Goal: Task Accomplishment & Management: Use online tool/utility

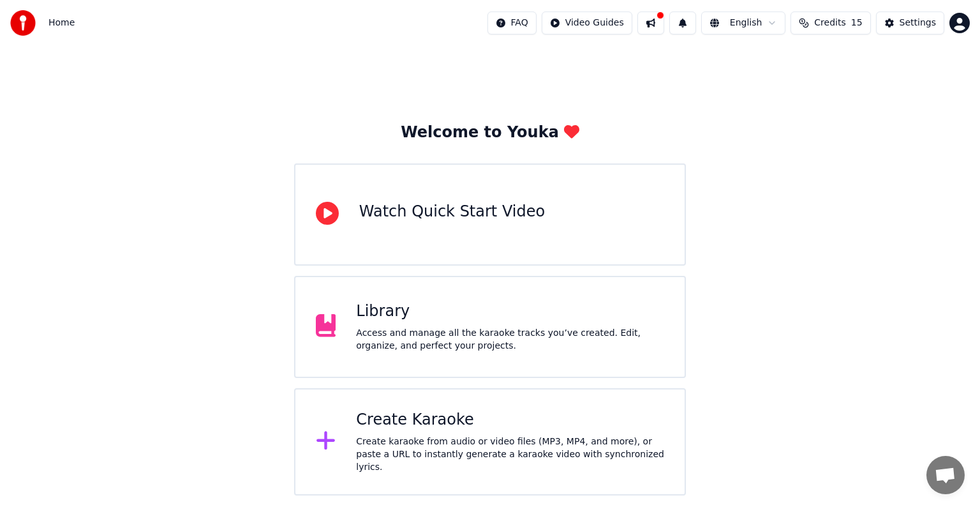
click at [843, 23] on span "Credits" at bounding box center [829, 23] width 31 height 13
click at [877, 156] on div "Welcome to Youka Watch Quick Start Video Library Access and manage all the kara…" at bounding box center [490, 270] width 980 height 449
click at [845, 24] on span "Credits" at bounding box center [829, 23] width 31 height 13
click at [838, 209] on div "Welcome to Youka Watch Quick Start Video Library Access and manage all the kara…" at bounding box center [490, 270] width 980 height 449
click at [861, 22] on span "15" at bounding box center [856, 23] width 11 height 13
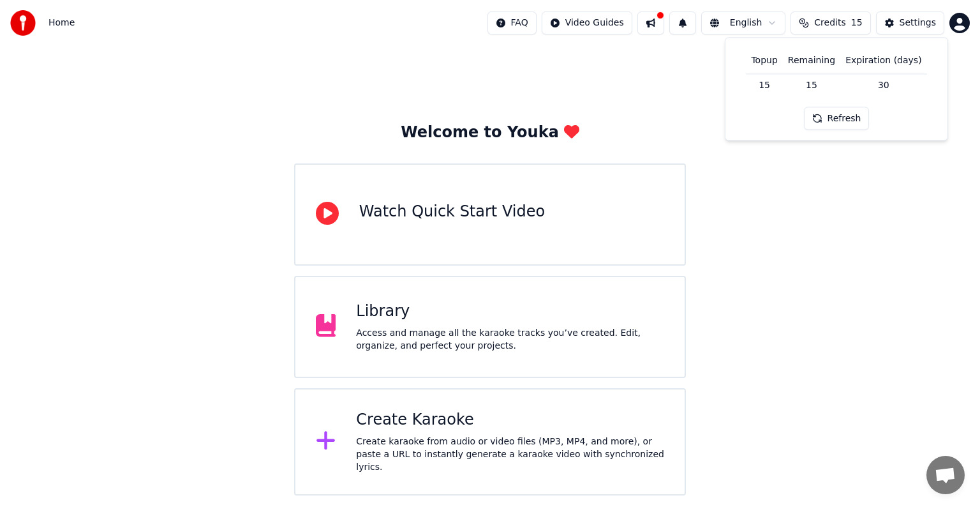
drag, startPoint x: 773, startPoint y: 279, endPoint x: 715, endPoint y: 319, distance: 70.8
click at [773, 279] on div "Welcome to Youka Watch Quick Start Video Library Access and manage all the kara…" at bounding box center [490, 270] width 980 height 449
click at [965, 26] on html "Home FAQ Video Guides English Credits 15 Settings Welcome to Youka Watch Quick …" at bounding box center [490, 247] width 980 height 495
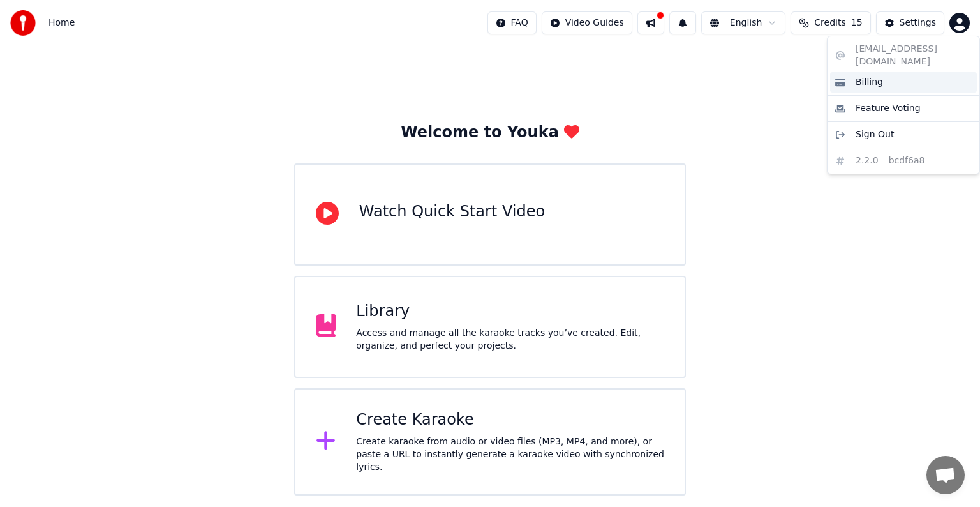
click at [896, 77] on div "Billing" at bounding box center [903, 82] width 147 height 20
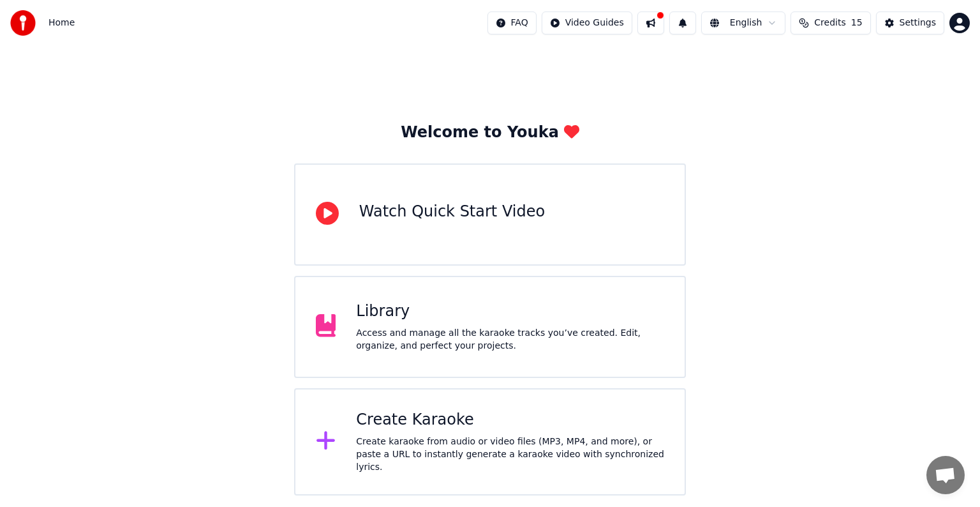
click at [834, 23] on span "Credits" at bounding box center [829, 23] width 31 height 13
click at [848, 113] on button "Refresh" at bounding box center [837, 118] width 66 height 23
click at [928, 20] on div "Settings" at bounding box center [918, 23] width 36 height 13
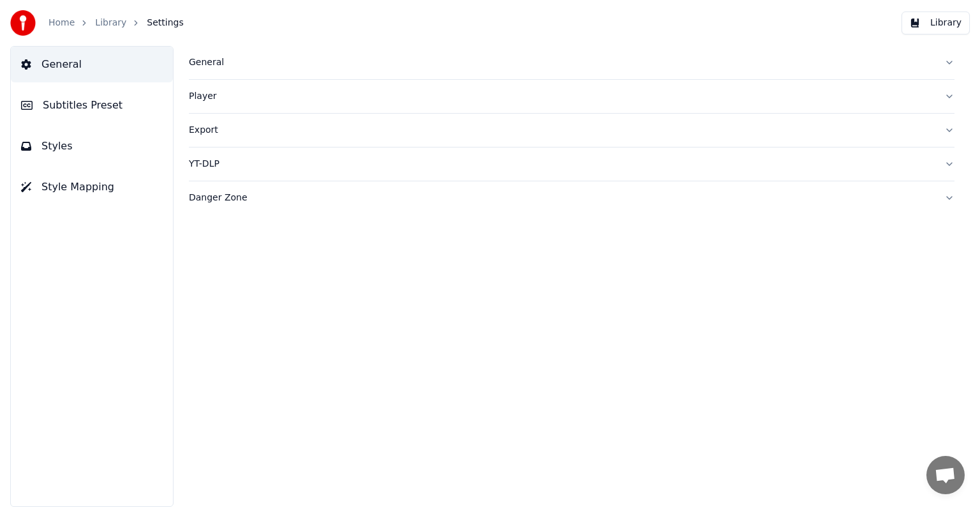
click at [59, 28] on link "Home" at bounding box center [61, 23] width 26 height 13
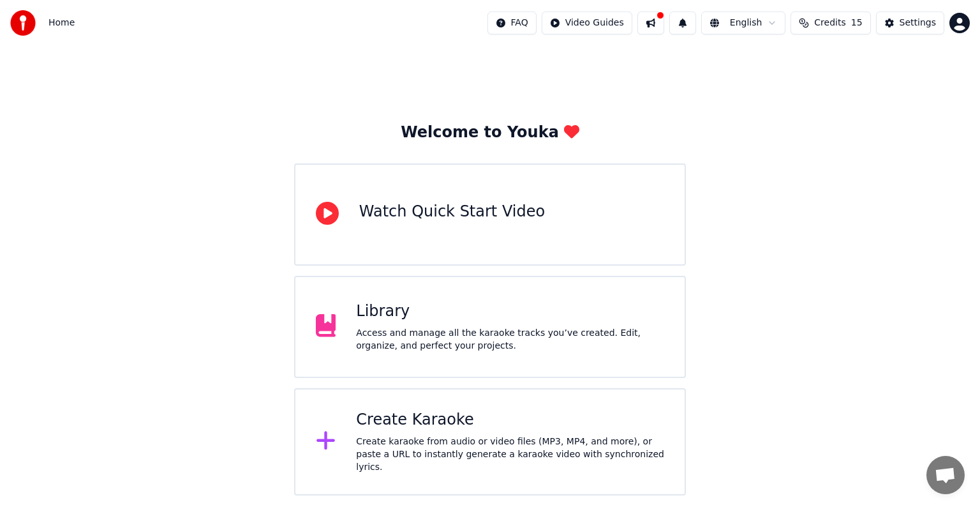
click at [962, 29] on html "Home FAQ Video Guides English Credits 15 Settings Welcome to Youka Watch Quick …" at bounding box center [490, 247] width 980 height 495
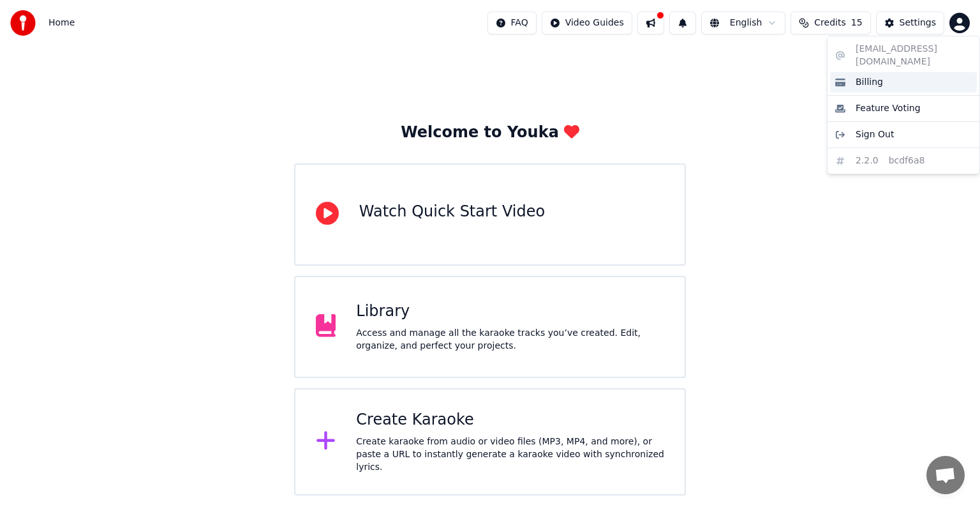
click at [904, 75] on div "Billing" at bounding box center [903, 82] width 147 height 20
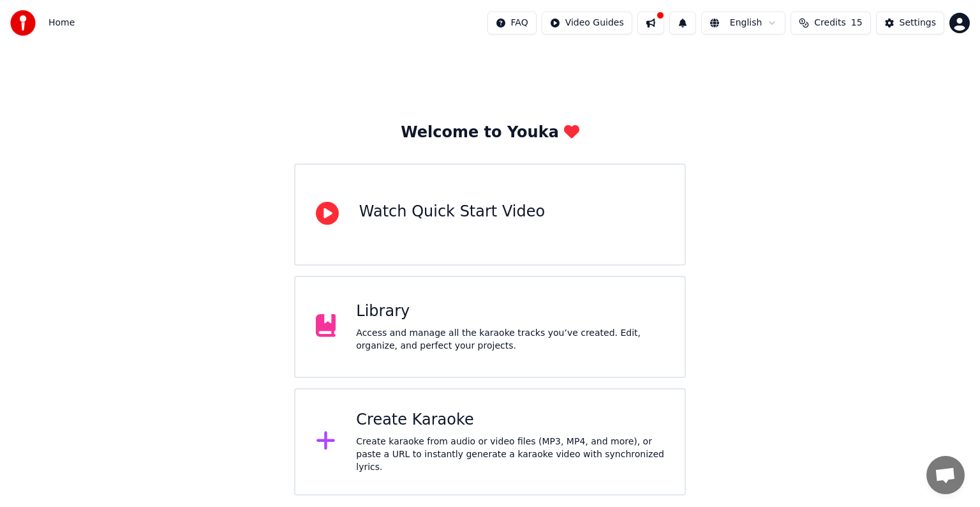
click at [845, 25] on span "Credits" at bounding box center [829, 23] width 31 height 13
click at [878, 211] on div "Welcome to Youka Watch Quick Start Video Library Access and manage all the kara…" at bounding box center [490, 270] width 980 height 449
click at [510, 438] on div "Create Karaoke Create karaoke from audio or video files (MP3, MP4, and more), o…" at bounding box center [510, 442] width 308 height 64
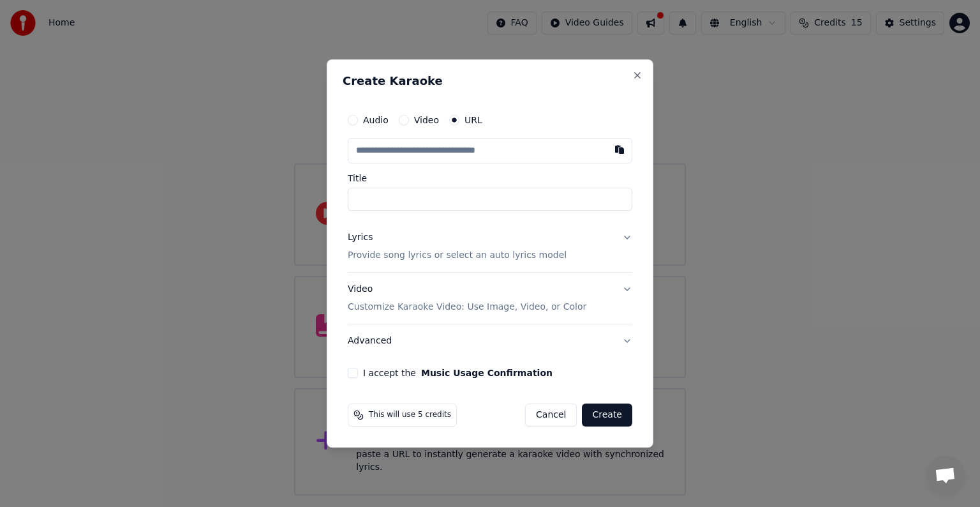
click at [628, 235] on button "Lyrics Provide song lyrics or select an auto lyrics model" at bounding box center [490, 246] width 285 height 51
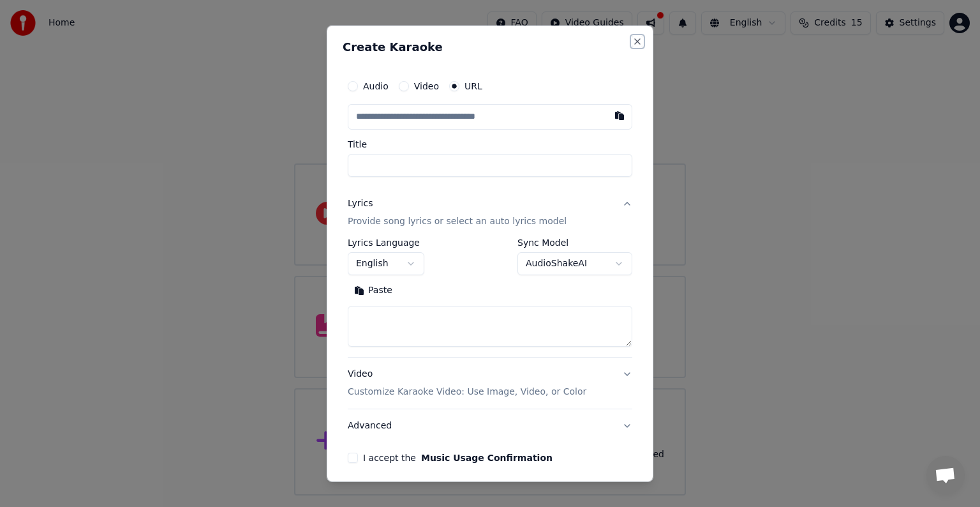
click at [632, 40] on button "Close" at bounding box center [637, 41] width 10 height 10
select select
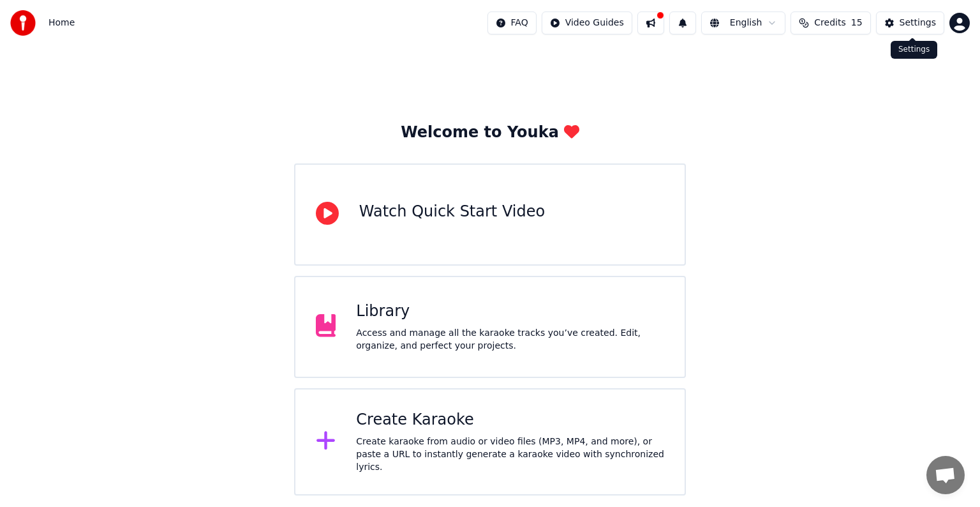
click at [912, 24] on div "Settings" at bounding box center [918, 23] width 36 height 13
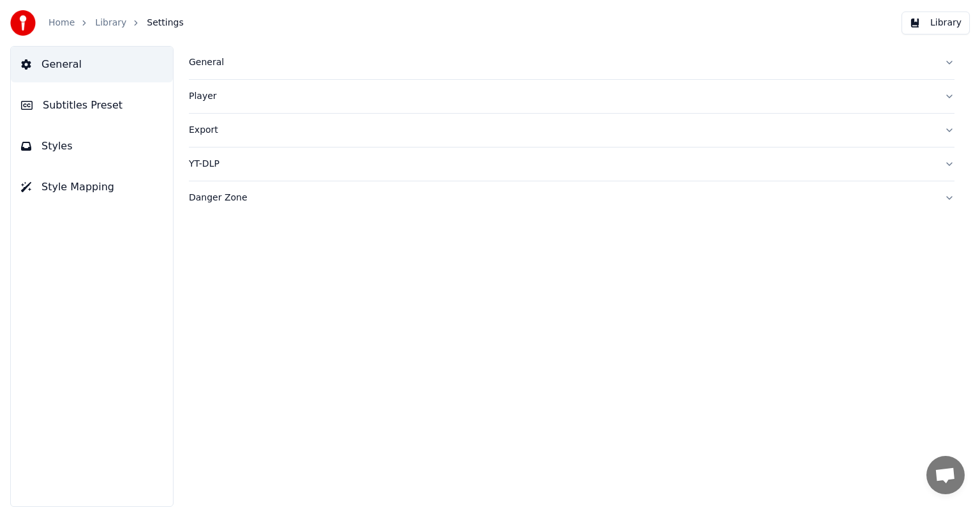
click at [52, 147] on span "Styles" at bounding box center [56, 145] width 31 height 15
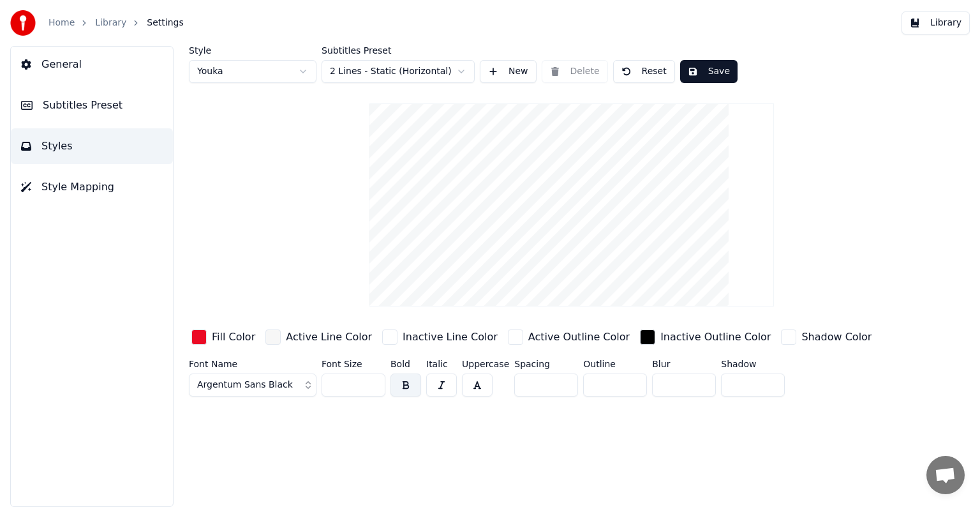
click at [270, 387] on span "Argentum Sans Black" at bounding box center [245, 384] width 96 height 13
click at [302, 383] on button "Argentum Sans Black" at bounding box center [253, 384] width 128 height 23
click at [303, 383] on button "Argentum Sans Black" at bounding box center [253, 384] width 128 height 23
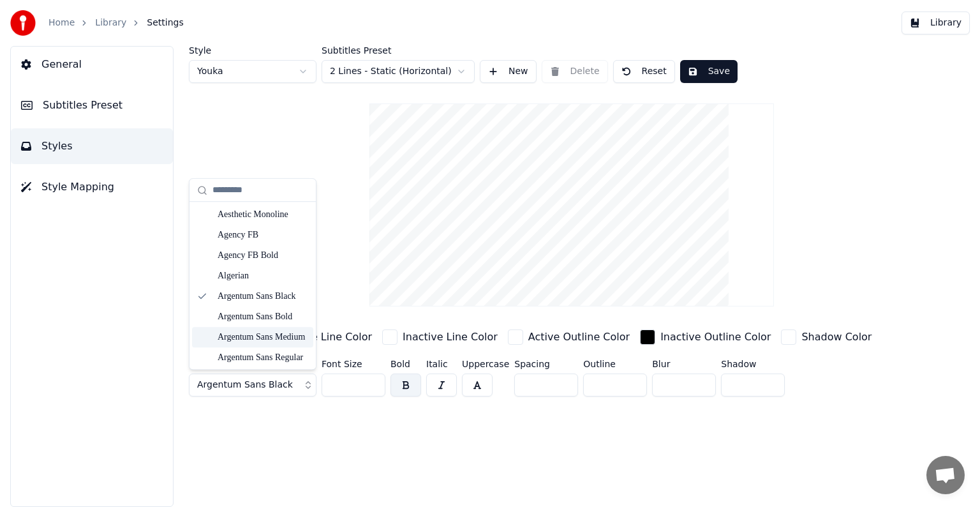
click at [370, 227] on div "Style Youka Subtitles Preset 2 Lines - Static (Horizontal) New Delete Reset Sav…" at bounding box center [572, 223] width 766 height 355
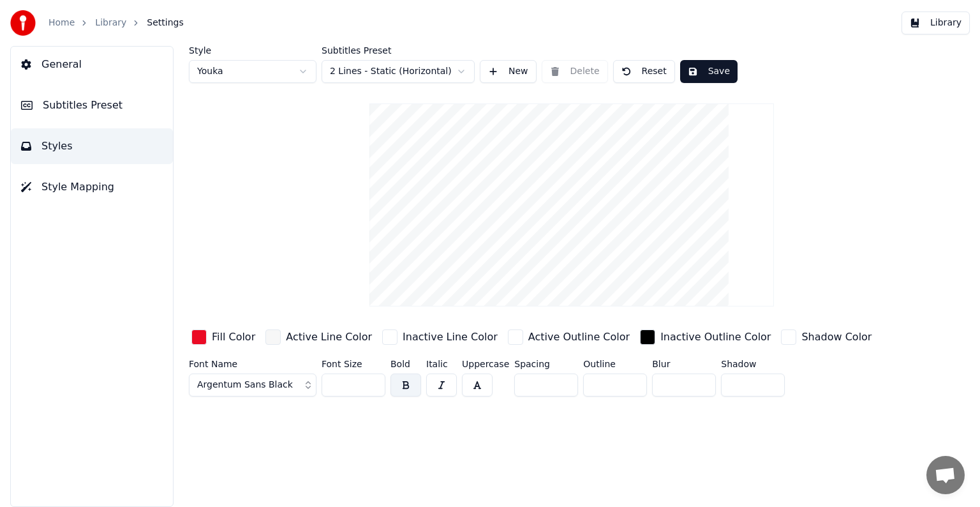
click at [66, 68] on span "General" at bounding box center [61, 64] width 40 height 15
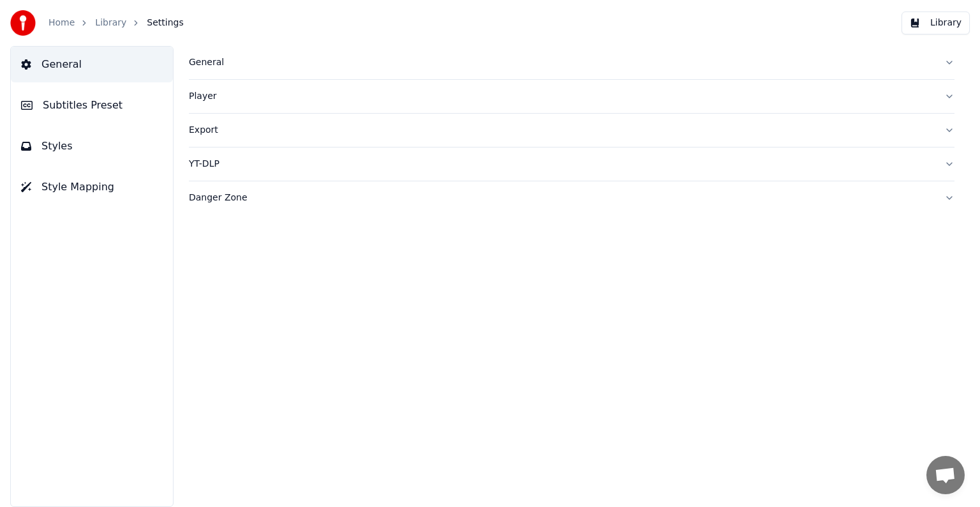
click at [225, 61] on div "General" at bounding box center [561, 62] width 745 height 13
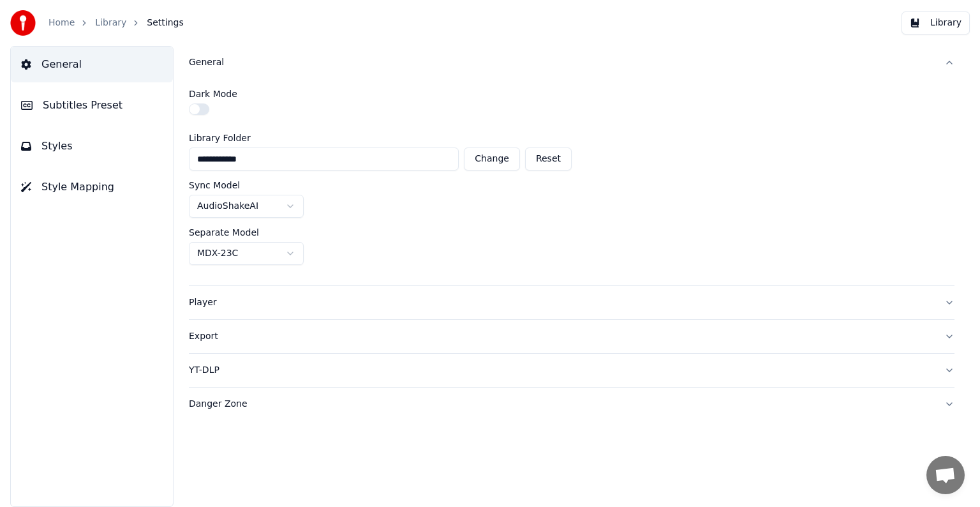
click at [207, 306] on div "Player" at bounding box center [561, 302] width 745 height 13
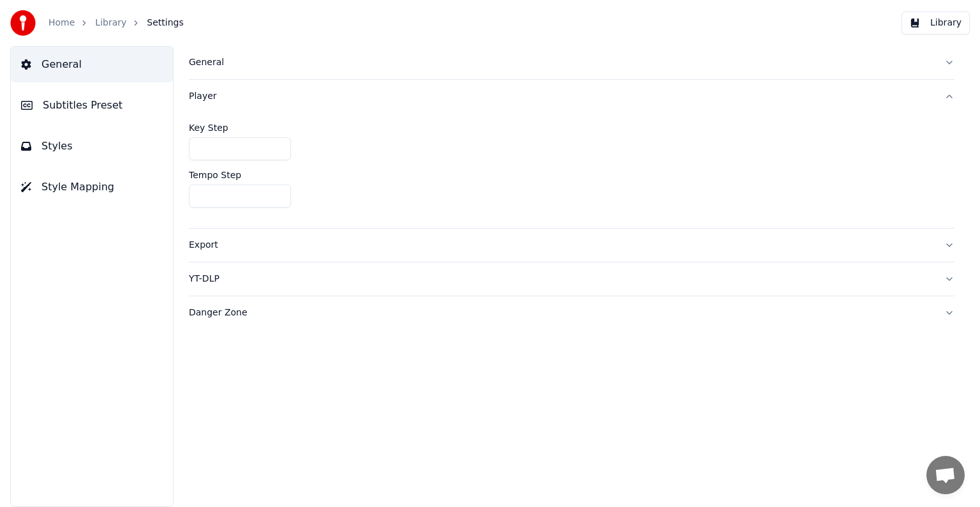
click at [202, 255] on button "Export" at bounding box center [572, 244] width 766 height 33
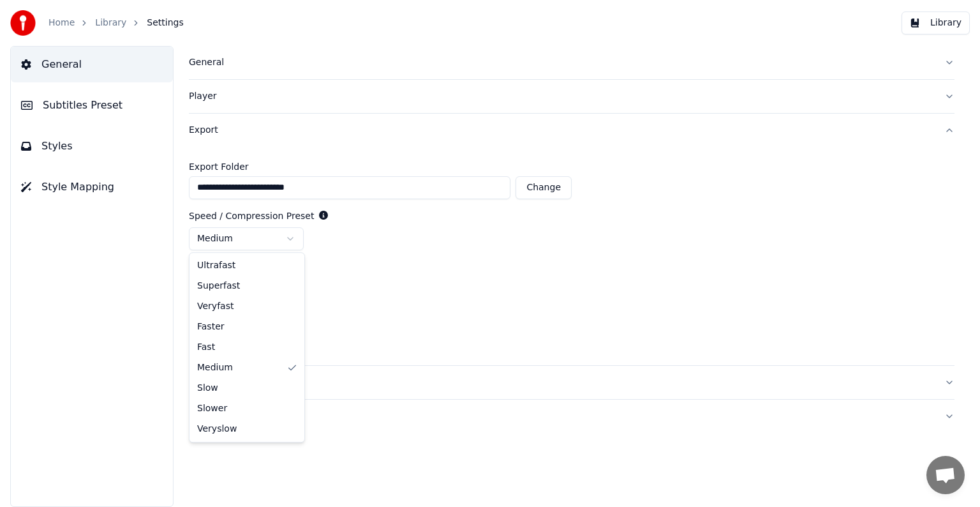
click at [293, 239] on html "**********" at bounding box center [490, 253] width 980 height 507
click at [419, 253] on html "**********" at bounding box center [490, 253] width 980 height 507
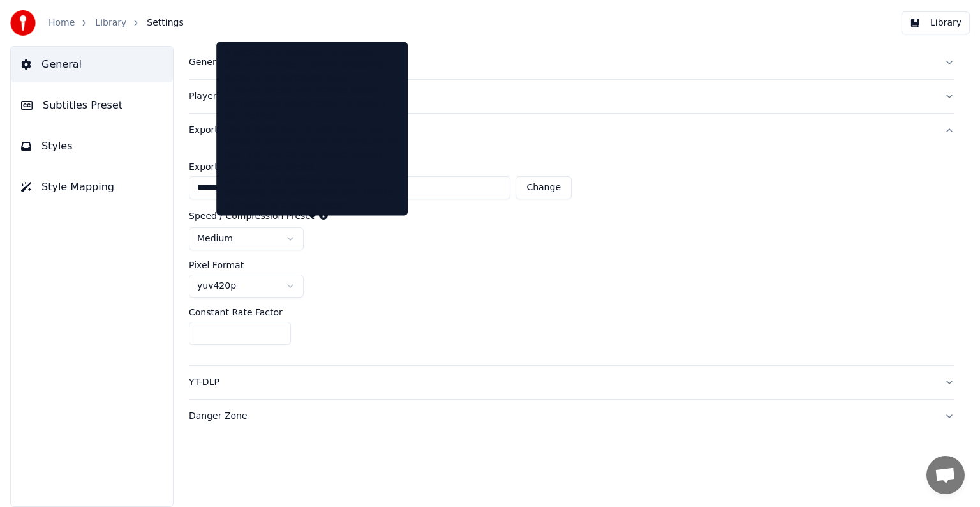
click at [319, 216] on icon at bounding box center [323, 215] width 9 height 9
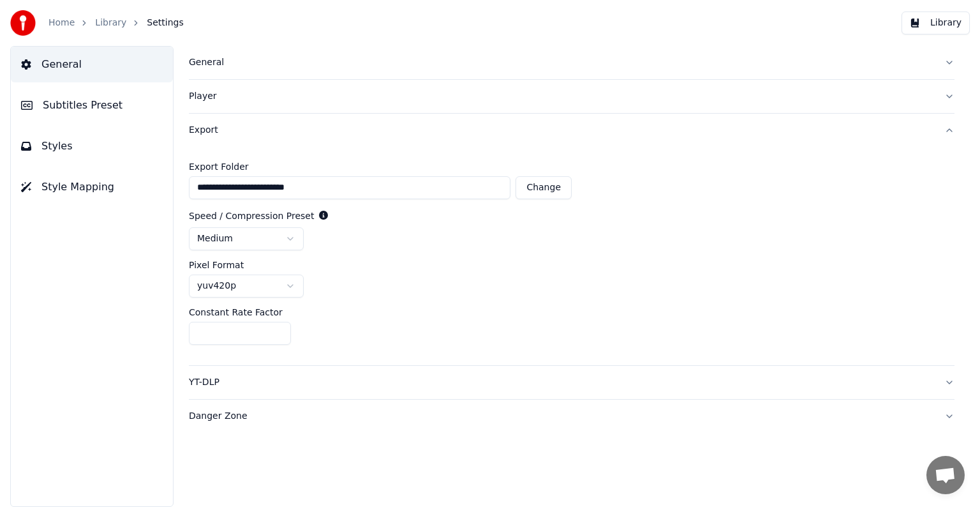
click at [319, 214] on icon at bounding box center [323, 215] width 9 height 9
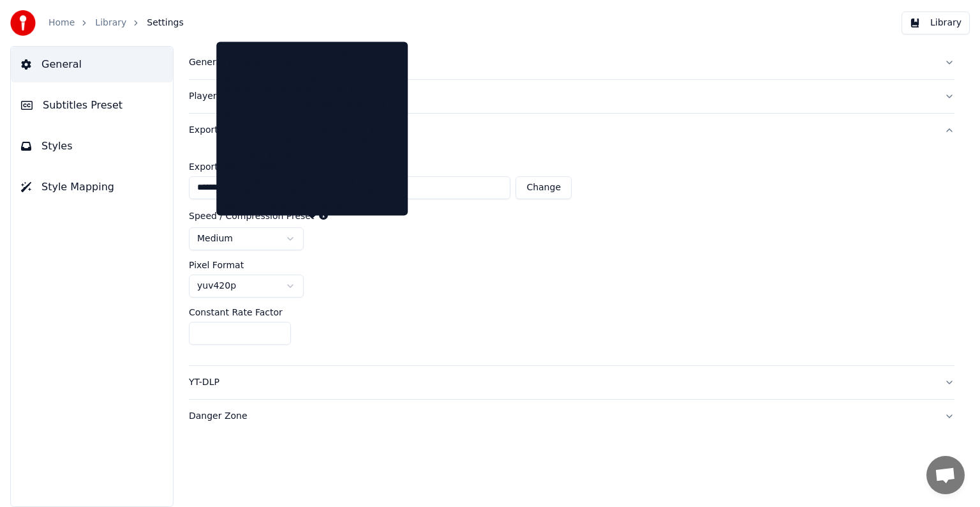
click at [319, 211] on icon at bounding box center [323, 215] width 9 height 9
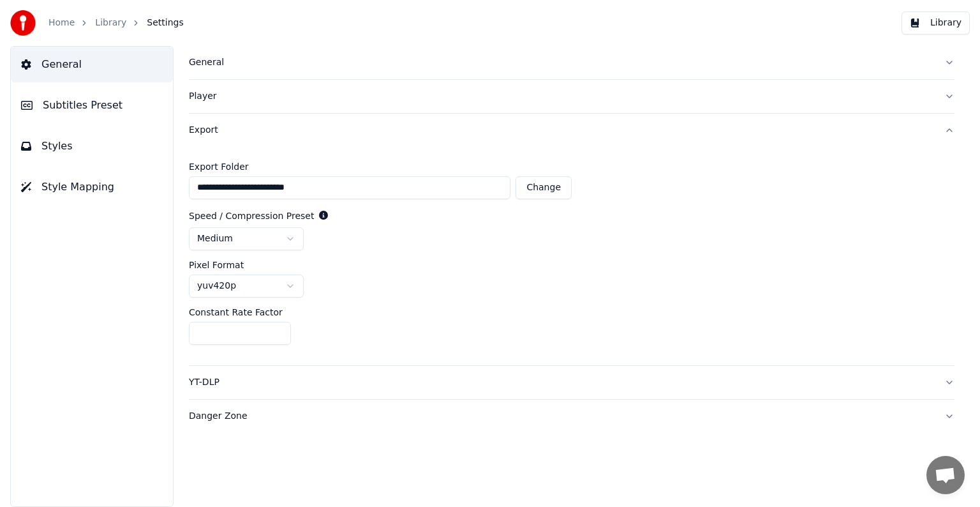
click at [286, 287] on html "**********" at bounding box center [490, 253] width 980 height 507
drag, startPoint x: 275, startPoint y: 311, endPoint x: 194, endPoint y: 304, distance: 81.3
click at [194, 304] on div "**********" at bounding box center [572, 256] width 766 height 218
drag, startPoint x: 188, startPoint y: 313, endPoint x: 332, endPoint y: 319, distance: 144.3
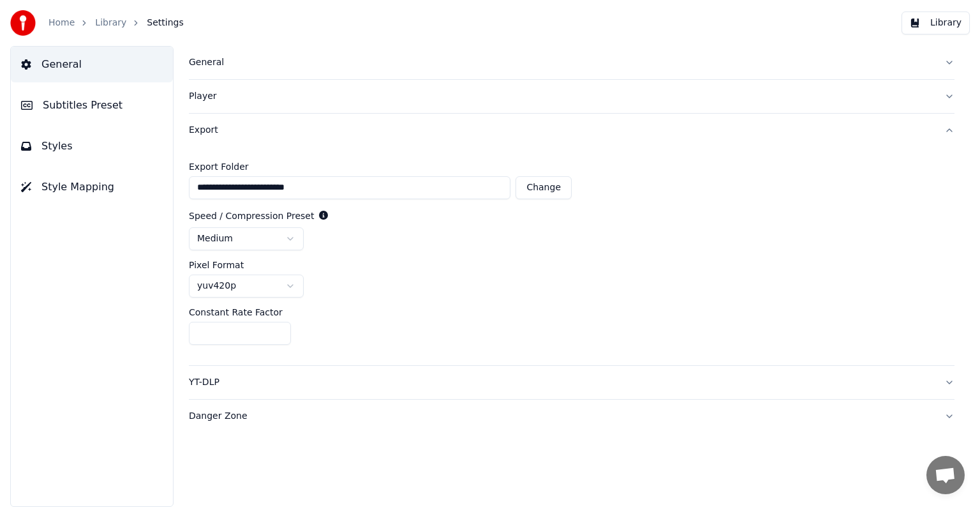
click at [332, 319] on div "**********" at bounding box center [571, 276] width 817 height 461
click at [98, 106] on span "Subtitles Preset" at bounding box center [83, 105] width 80 height 15
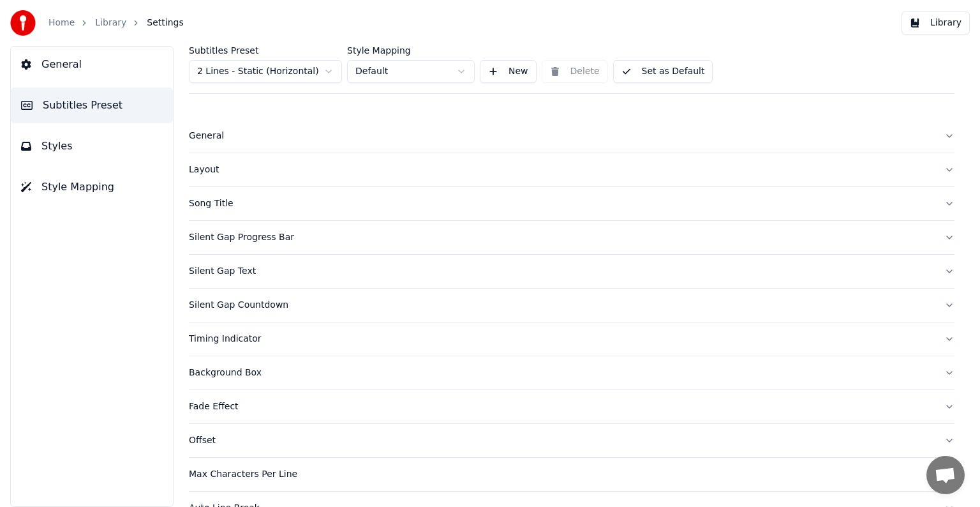
click at [217, 140] on div "General" at bounding box center [561, 136] width 745 height 13
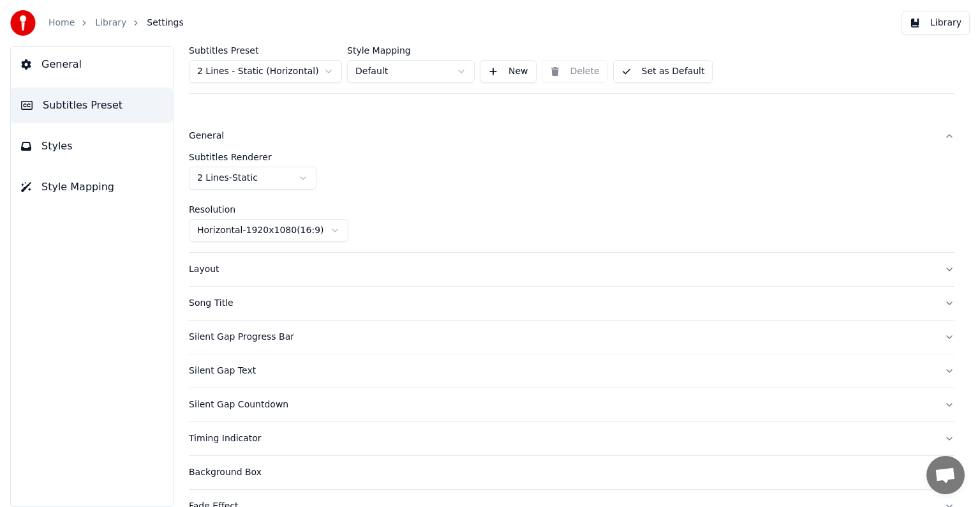
click at [202, 267] on div "Layout" at bounding box center [561, 269] width 745 height 13
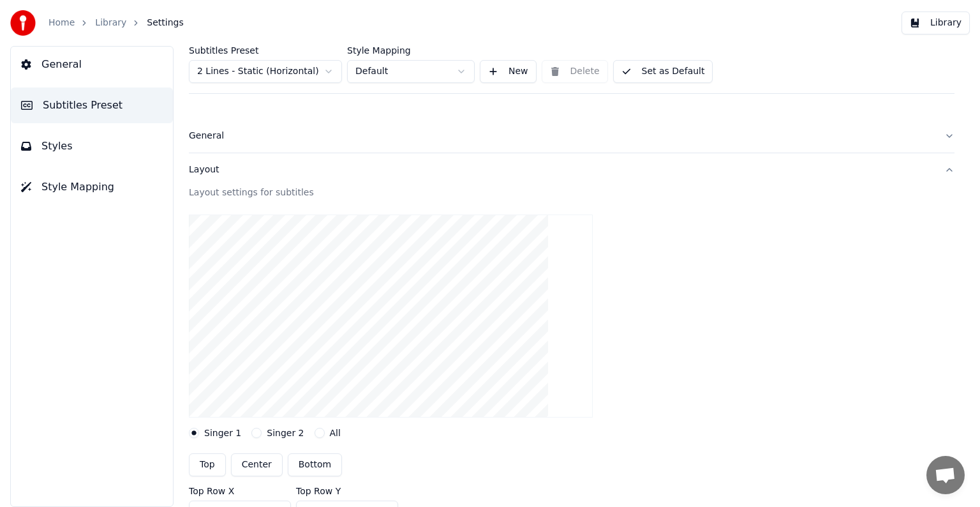
click at [200, 168] on div "Layout" at bounding box center [561, 169] width 745 height 13
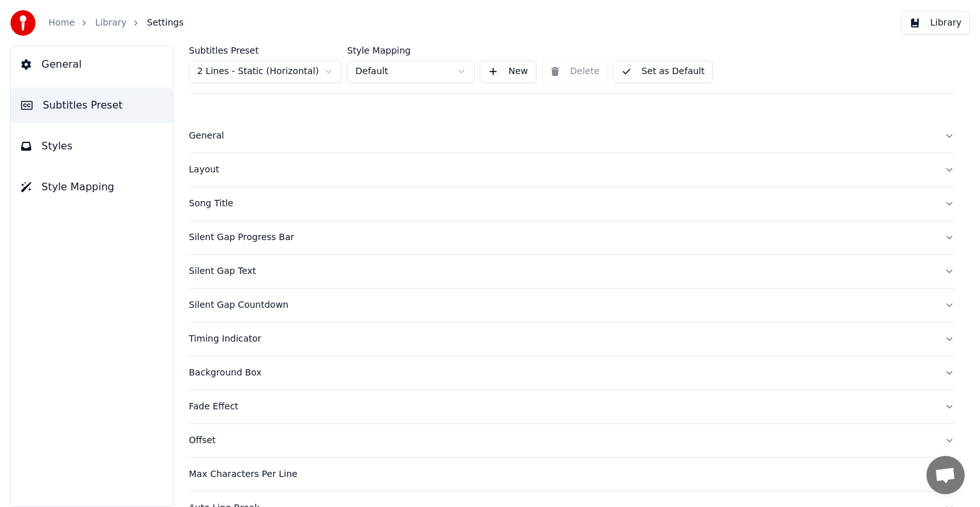
click at [207, 203] on div "Song Title" at bounding box center [561, 203] width 745 height 13
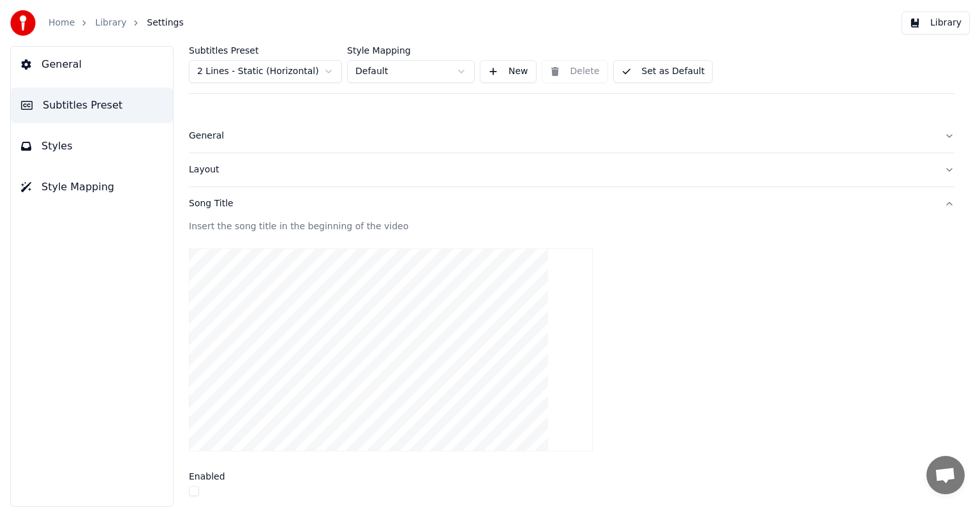
click at [223, 207] on div "Song Title" at bounding box center [561, 203] width 745 height 13
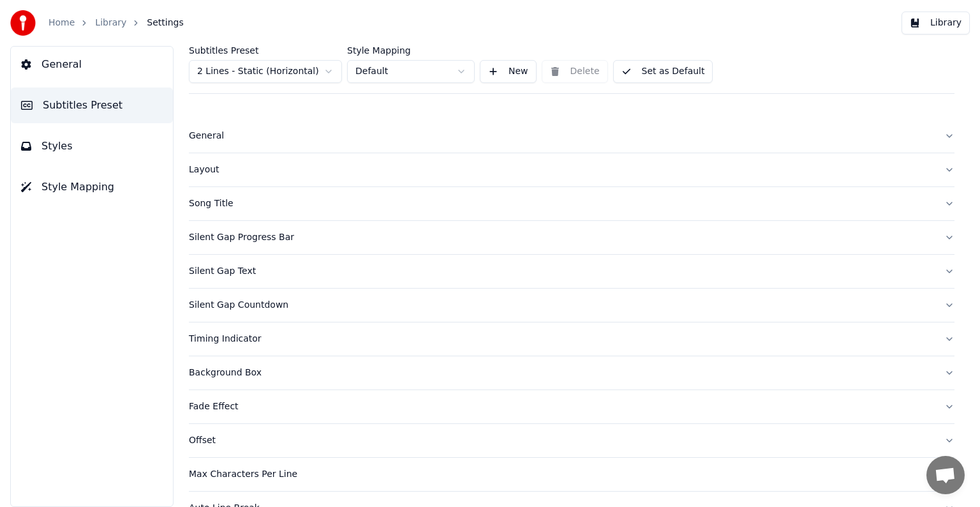
click at [265, 242] on div "Silent Gap Progress Bar" at bounding box center [561, 237] width 745 height 13
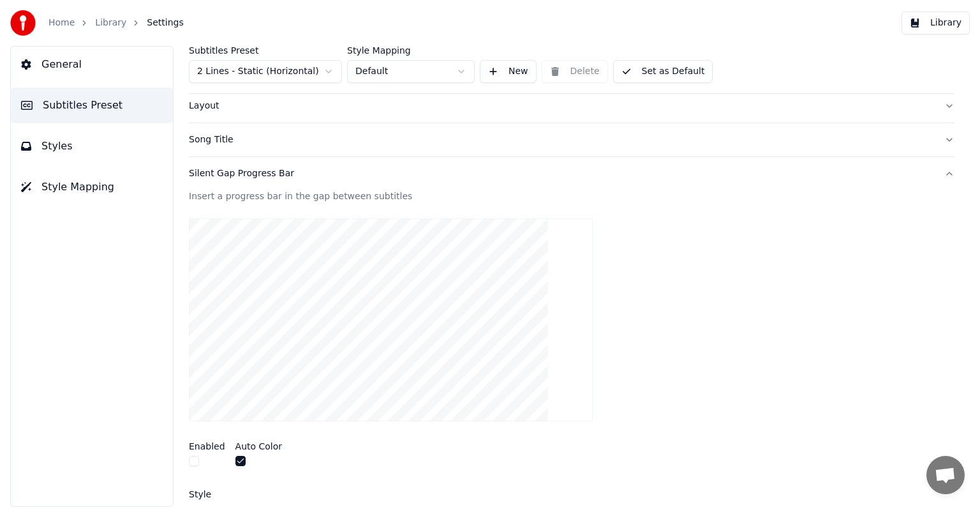
scroll to position [191, 0]
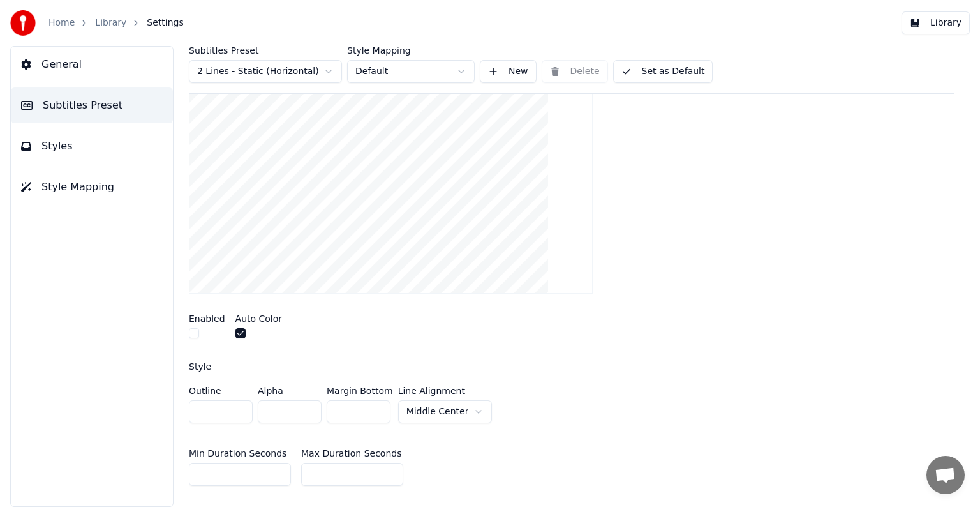
click at [196, 332] on button "button" at bounding box center [194, 333] width 10 height 10
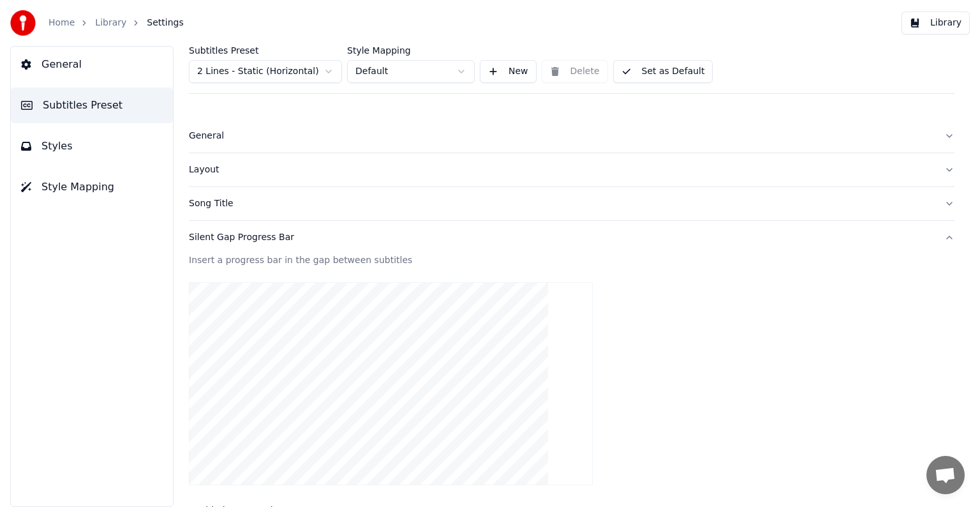
click at [258, 242] on div "Silent Gap Progress Bar" at bounding box center [561, 237] width 745 height 13
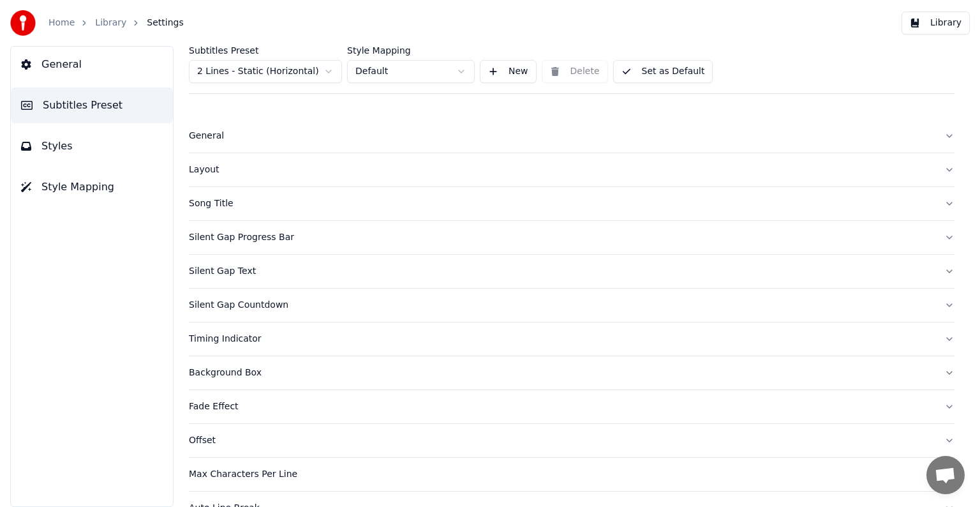
click at [242, 272] on div "Silent Gap Text" at bounding box center [561, 271] width 745 height 13
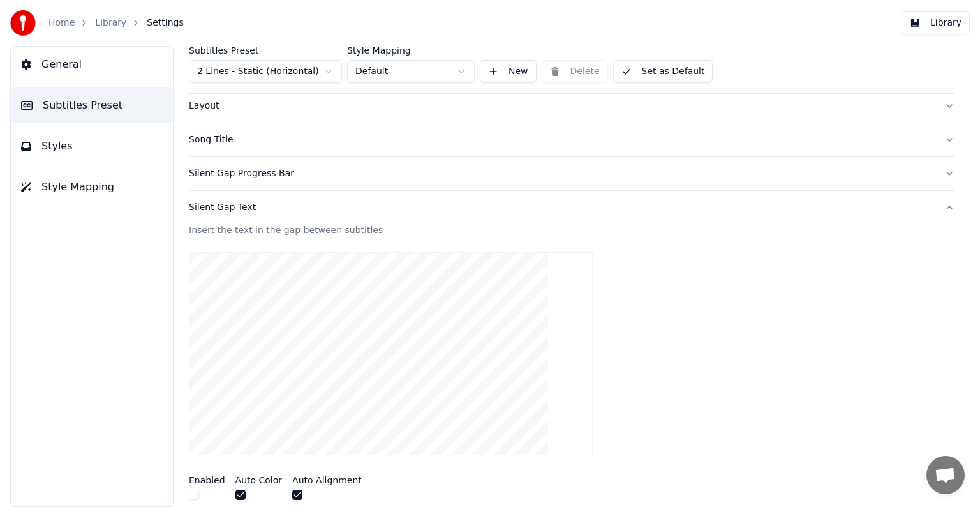
scroll to position [128, 0]
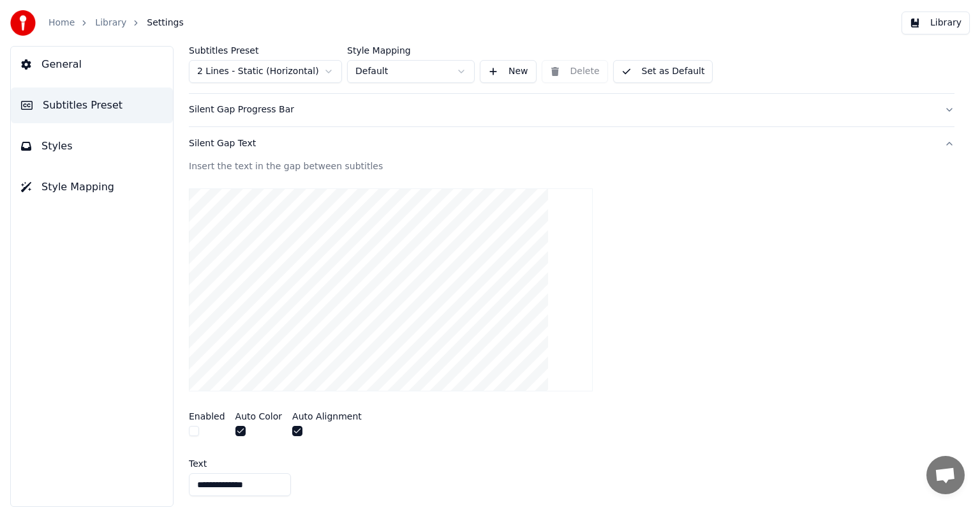
click at [235, 138] on div "Silent Gap Text" at bounding box center [561, 143] width 745 height 13
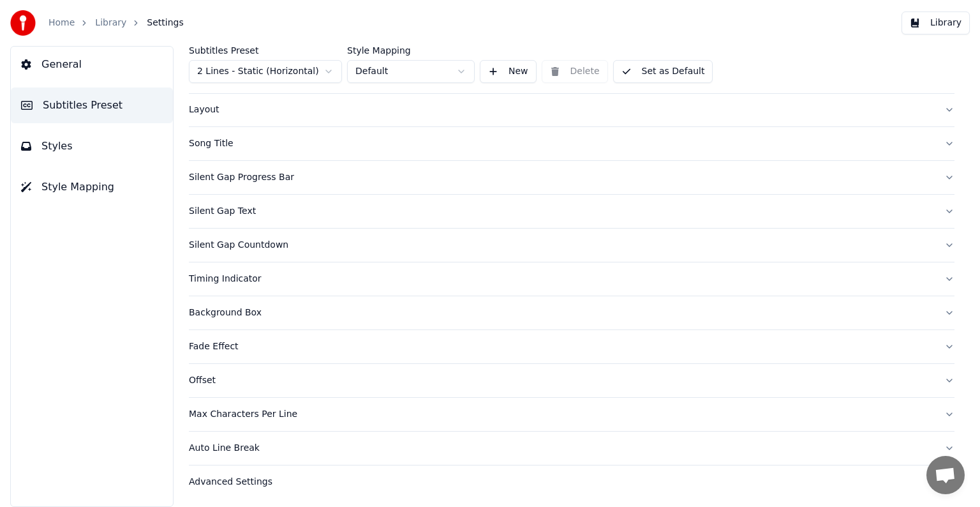
click at [242, 275] on div "Timing Indicator" at bounding box center [561, 278] width 745 height 13
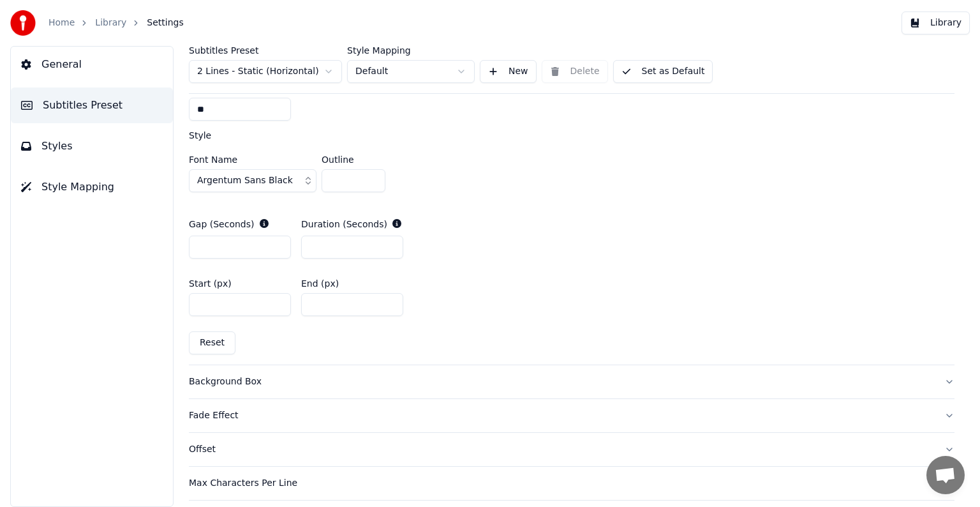
scroll to position [379, 0]
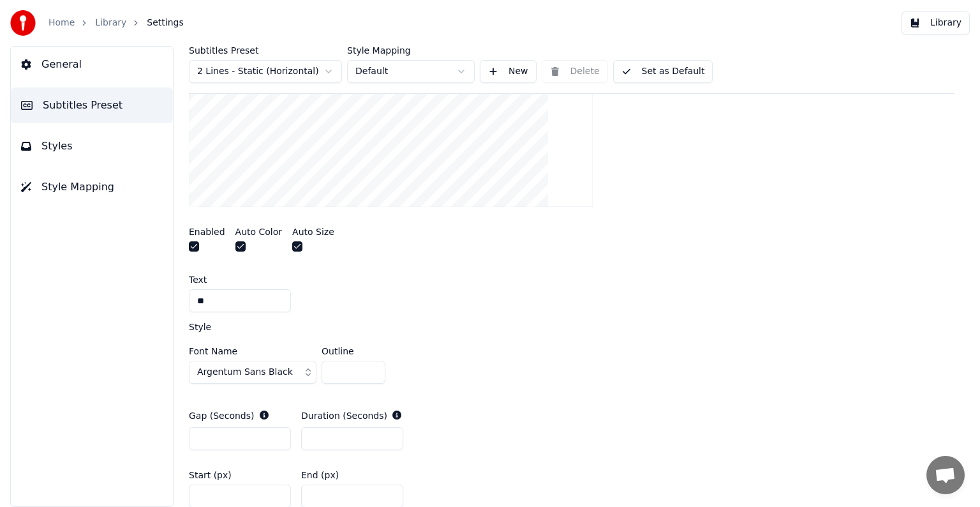
click at [236, 299] on input "*" at bounding box center [240, 300] width 102 height 23
click at [389, 297] on div "*" at bounding box center [572, 300] width 766 height 23
click at [256, 297] on input "*" at bounding box center [240, 300] width 102 height 23
click at [224, 299] on input "*" at bounding box center [240, 300] width 102 height 23
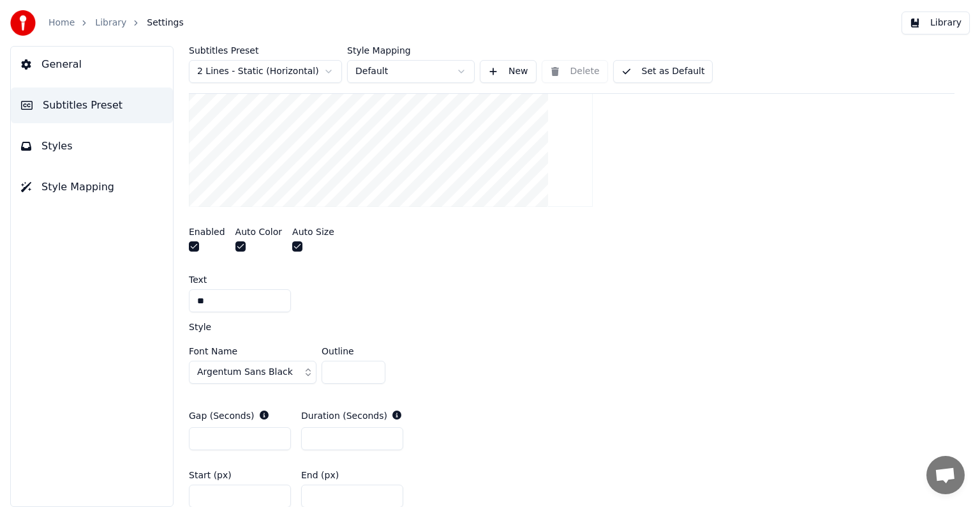
drag, startPoint x: 224, startPoint y: 299, endPoint x: 186, endPoint y: 304, distance: 38.6
click at [186, 304] on div "Subtitles Preset 2 Lines - Static (Horizontal) Style Mapping Default New Delete…" at bounding box center [571, 276] width 817 height 461
paste input "text"
type input "*"
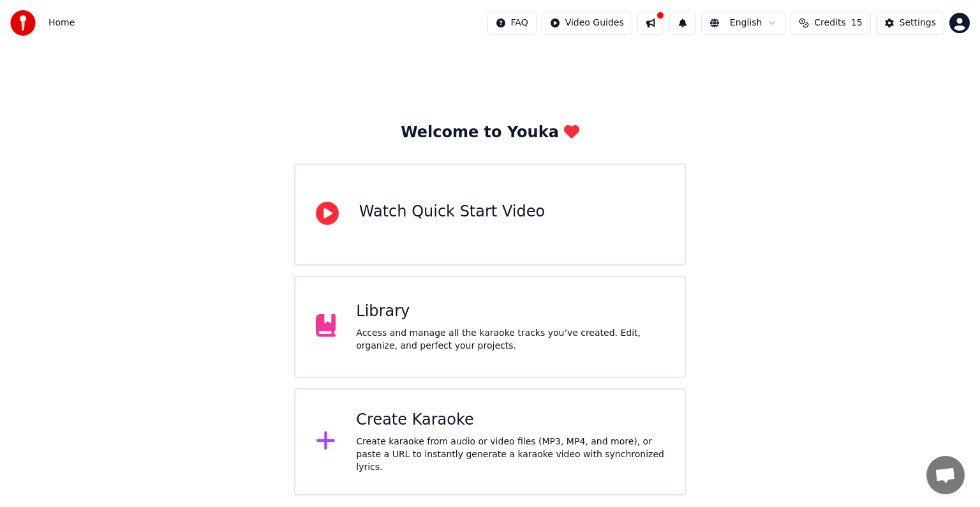
click at [505, 324] on div "Library Access and manage all the karaoke tracks you’ve created. Edit, organize…" at bounding box center [510, 326] width 308 height 51
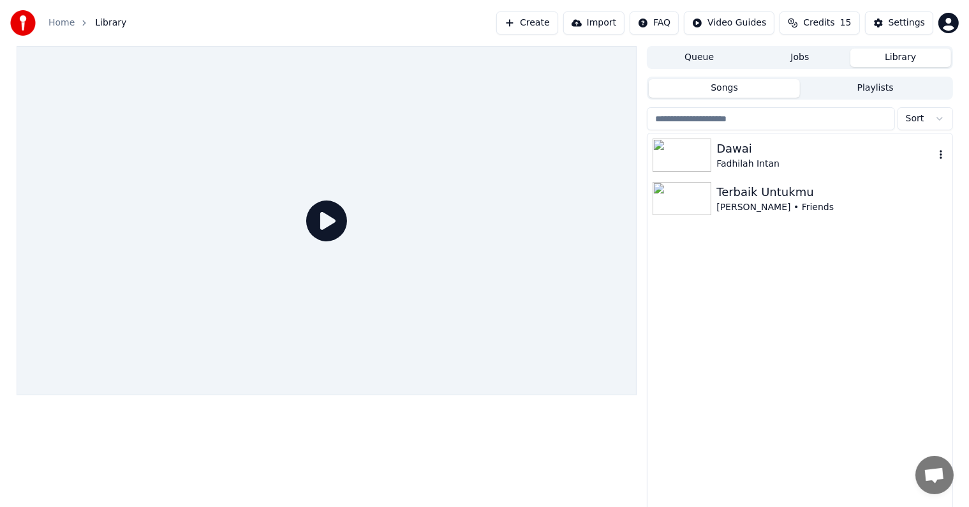
click at [747, 159] on div "Fadhilah Intan" at bounding box center [825, 164] width 218 height 13
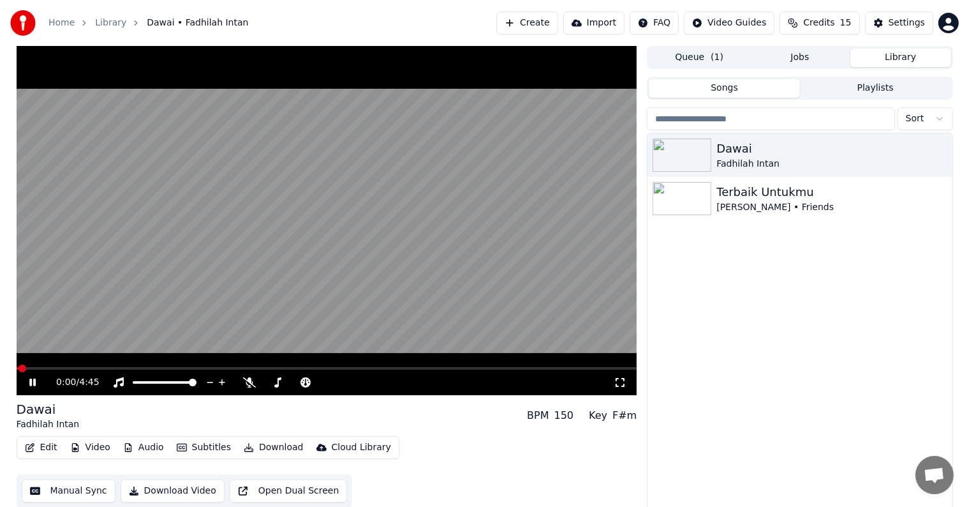
click at [41, 366] on video at bounding box center [327, 220] width 621 height 349
click at [64, 364] on span at bounding box center [61, 368] width 8 height 8
